Goal: Task Accomplishment & Management: Use online tool/utility

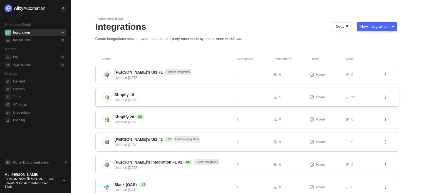
click at [111, 97] on div "Shopify 19 Updated [DATE]" at bounding box center [167, 97] width 131 height 11
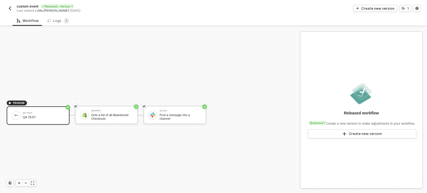
scroll to position [10, 0]
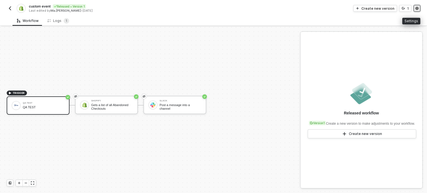
click at [418, 8] on icon "icon-settings" at bounding box center [417, 8] width 3 height 3
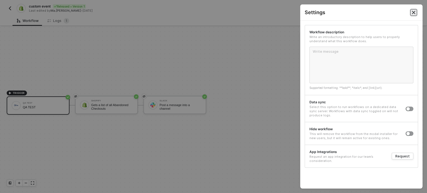
click at [413, 11] on icon "Close" at bounding box center [413, 12] width 3 height 3
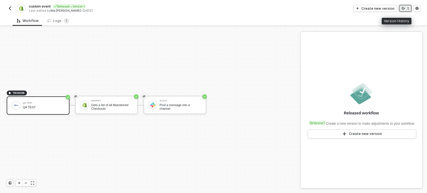
click at [404, 9] on icon "icon-versioning" at bounding box center [403, 8] width 3 height 3
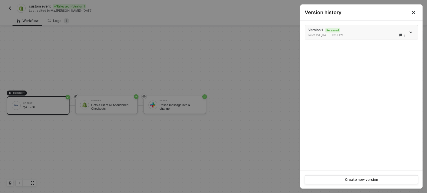
click at [412, 32] on icon "icon-arrow-down" at bounding box center [411, 32] width 2 height 1
click at [368, 110] on div "Version 1 Released Released 10/03/2025 11:57 PM 1" at bounding box center [362, 96] width 122 height 150
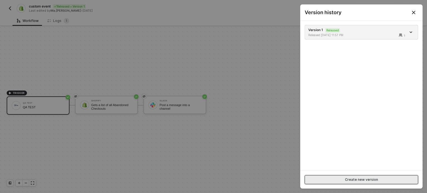
click at [363, 178] on div "Create new version" at bounding box center [361, 180] width 33 height 4
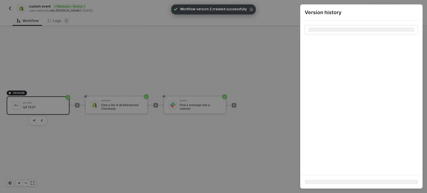
click at [118, 110] on div at bounding box center [213, 96] width 427 height 193
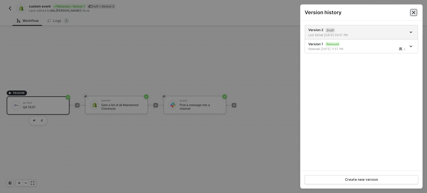
click at [415, 11] on icon "Close" at bounding box center [414, 12] width 4 height 4
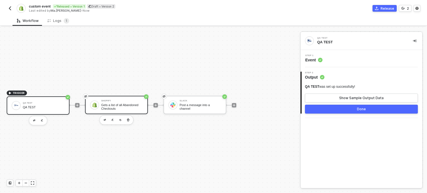
click at [126, 108] on div "Gets a list of all Abandoned Checkouts" at bounding box center [122, 107] width 42 height 7
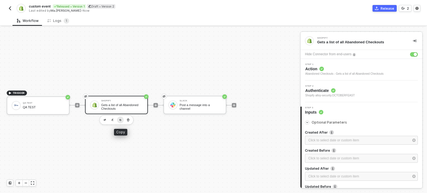
click at [121, 120] on img "button" at bounding box center [120, 120] width 2 height 2
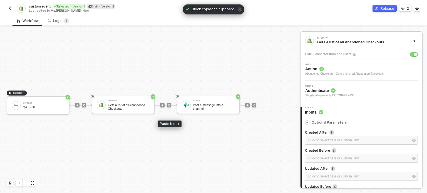
click at [170, 102] on div at bounding box center [169, 105] width 4 height 19
click at [170, 105] on img at bounding box center [169, 105] width 3 height 3
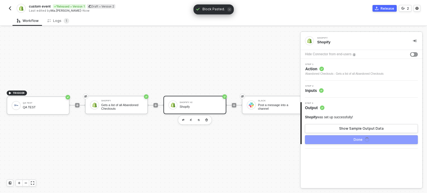
click at [318, 71] on span "Action" at bounding box center [345, 69] width 78 height 6
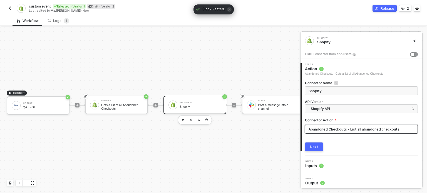
click at [335, 128] on input "Abandoned Checkouts - List all abandoned checkouts" at bounding box center [361, 129] width 113 height 9
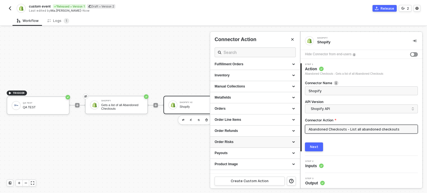
scroll to position [169, 0]
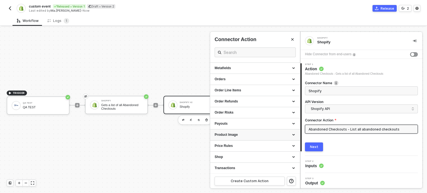
click at [241, 133] on div "Product Image" at bounding box center [255, 135] width 81 height 5
click at [232, 160] on div "Create a Product Image using Source URL" at bounding box center [255, 159] width 81 height 5
type input "Creates a new Product Image using Source URL."
type input "Product Image - Create a Product Image using Source URL"
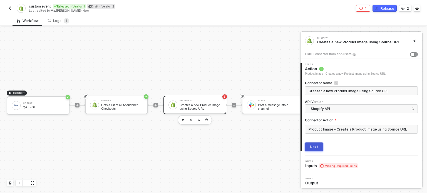
click at [316, 145] on div "Next" at bounding box center [314, 147] width 8 height 4
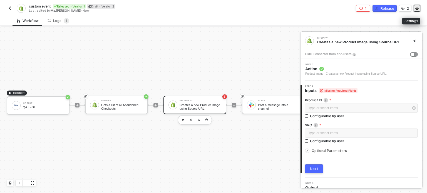
click at [417, 9] on circle "icon-settings" at bounding box center [417, 8] width 1 height 1
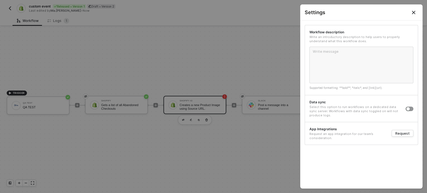
click at [417, 9] on button "Close" at bounding box center [414, 12] width 18 height 16
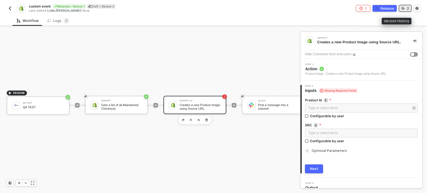
click at [406, 7] on button "2" at bounding box center [405, 8] width 13 height 7
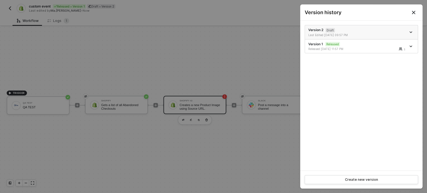
click at [412, 31] on icon "icon-arrow-down" at bounding box center [411, 32] width 3 height 3
click at [361, 35] on div "Last Edited 10/06/2025 09:57 PM" at bounding box center [358, 35] width 98 height 4
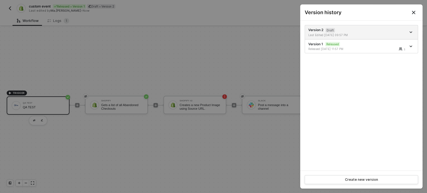
click at [413, 16] on button "Close" at bounding box center [414, 12] width 18 height 16
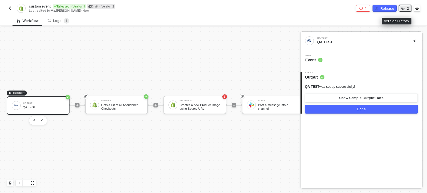
click at [407, 7] on button "2" at bounding box center [405, 8] width 13 height 7
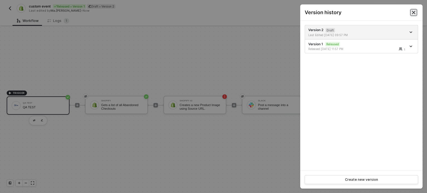
click at [411, 9] on button "Close" at bounding box center [414, 12] width 7 height 7
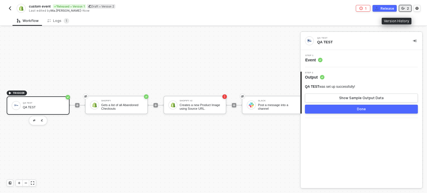
click at [407, 7] on div "2" at bounding box center [408, 8] width 2 height 5
